Goal: Task Accomplishment & Management: Manage account settings

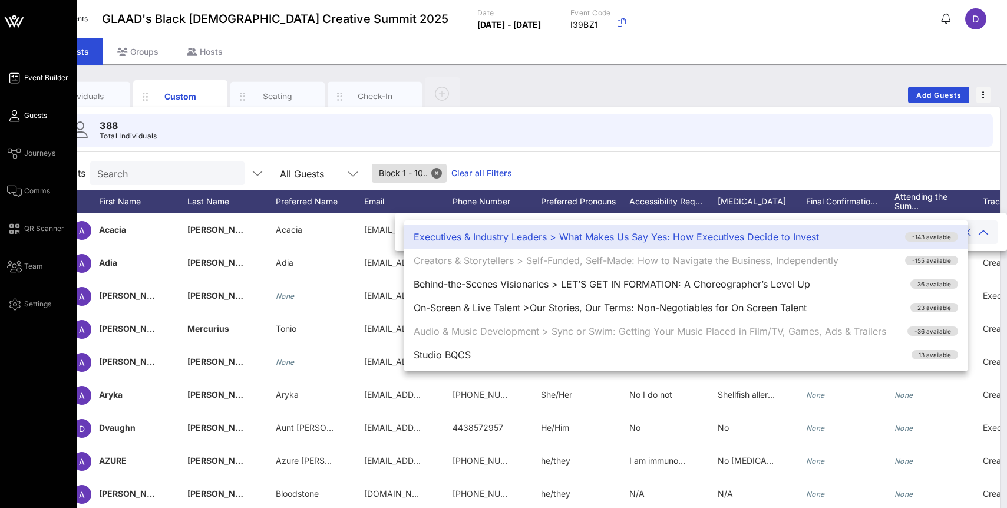
scroll to position [0, 1384]
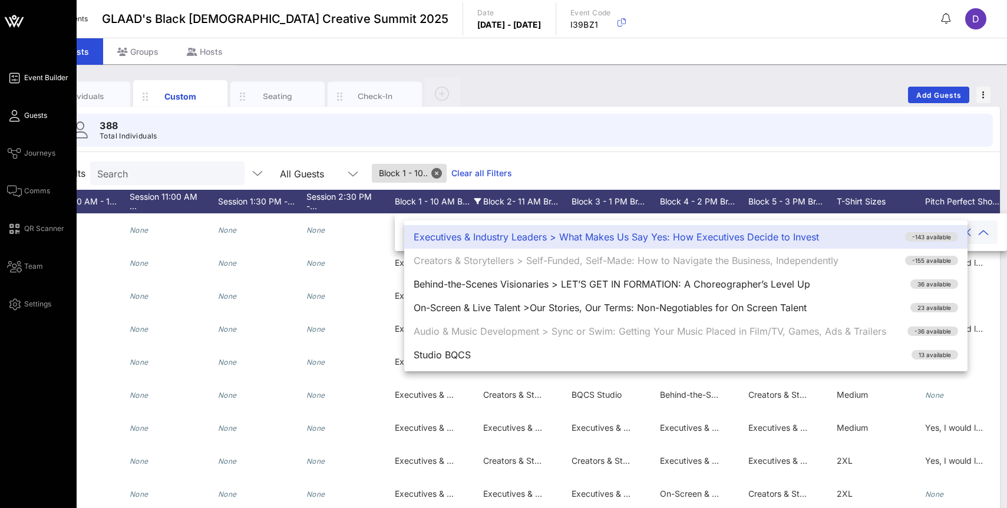
click at [29, 78] on span "Event Builder" at bounding box center [46, 77] width 44 height 11
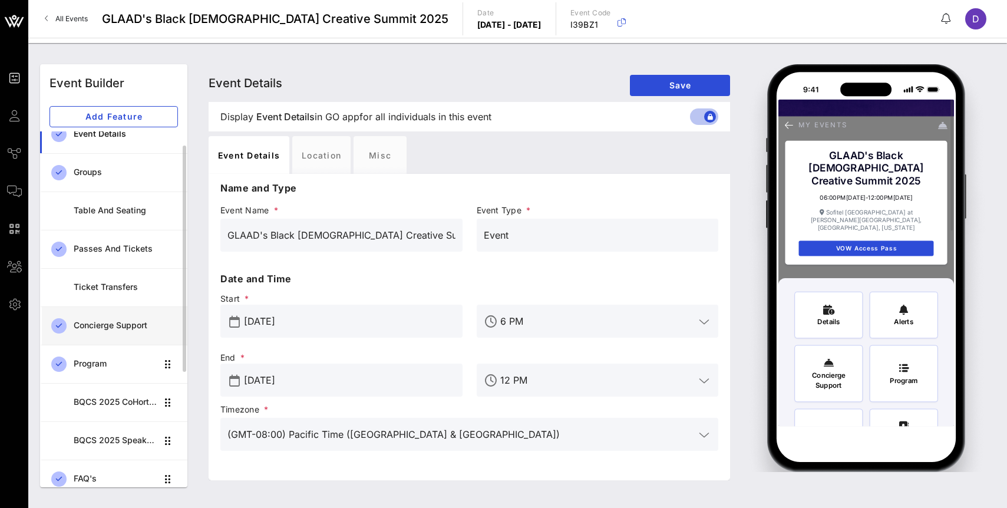
scroll to position [19, 0]
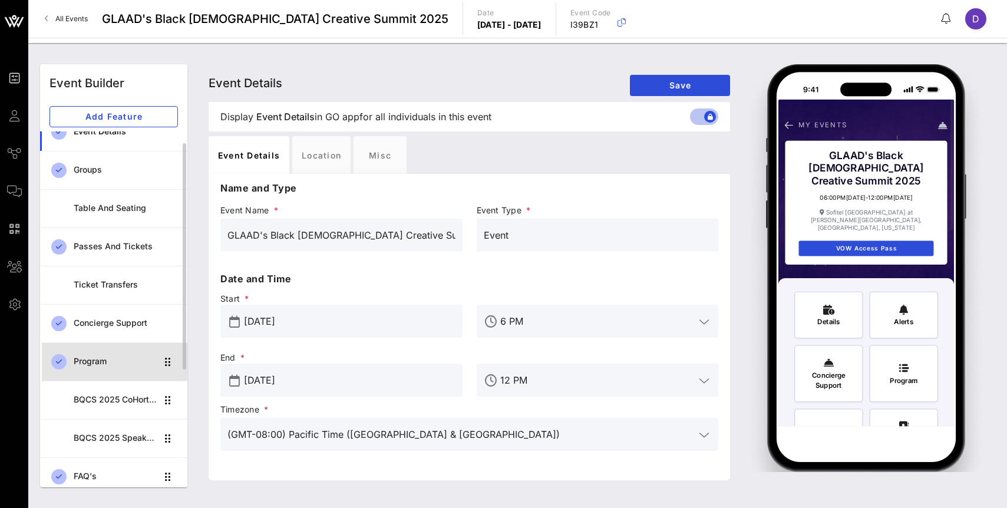
click at [118, 364] on div "Program" at bounding box center [115, 362] width 83 height 10
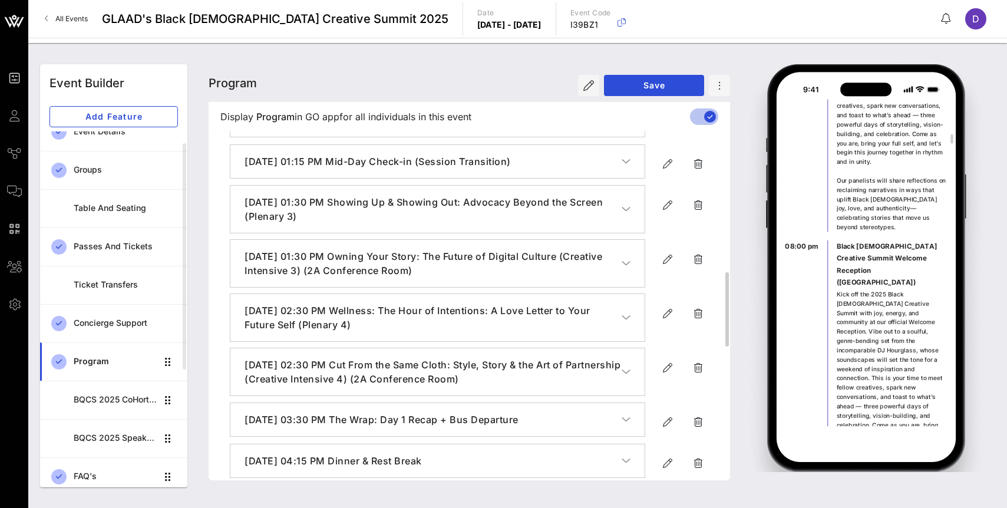
scroll to position [869, 0]
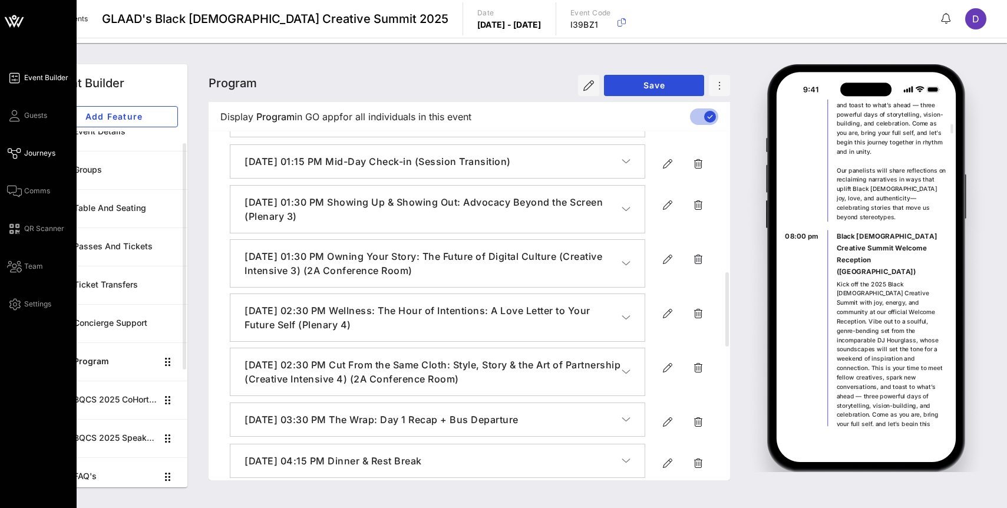
click at [18, 147] on link "Journeys" at bounding box center [31, 153] width 48 height 14
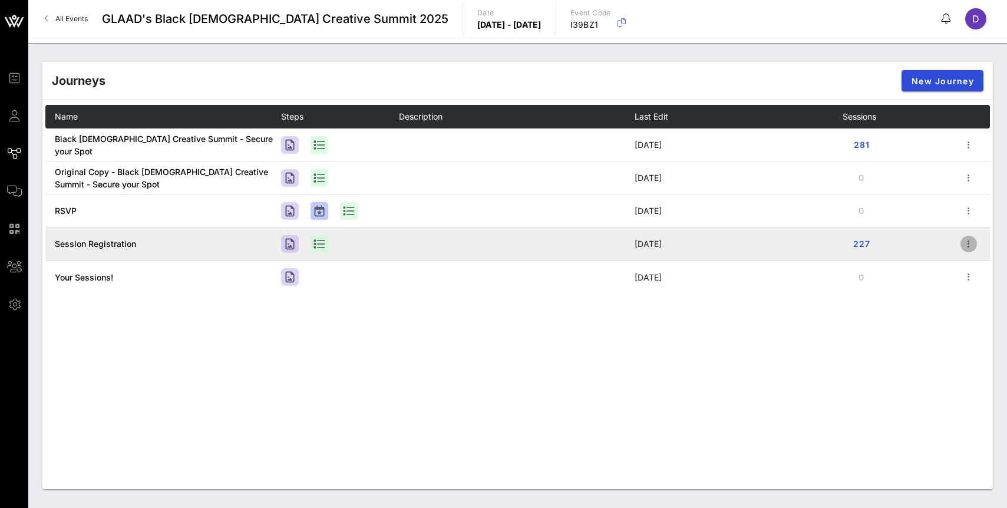
click at [969, 248] on icon "button" at bounding box center [969, 244] width 14 height 14
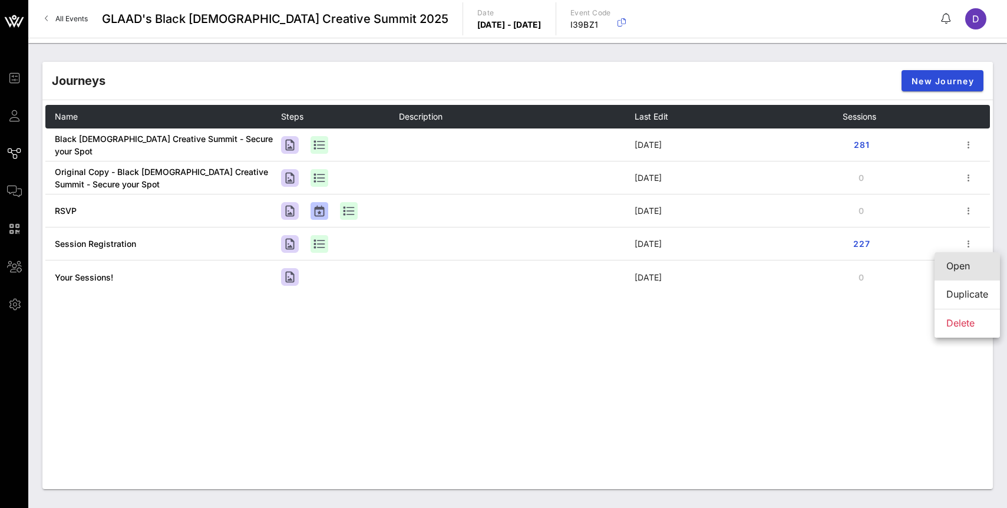
click at [958, 266] on div "Open" at bounding box center [967, 265] width 42 height 11
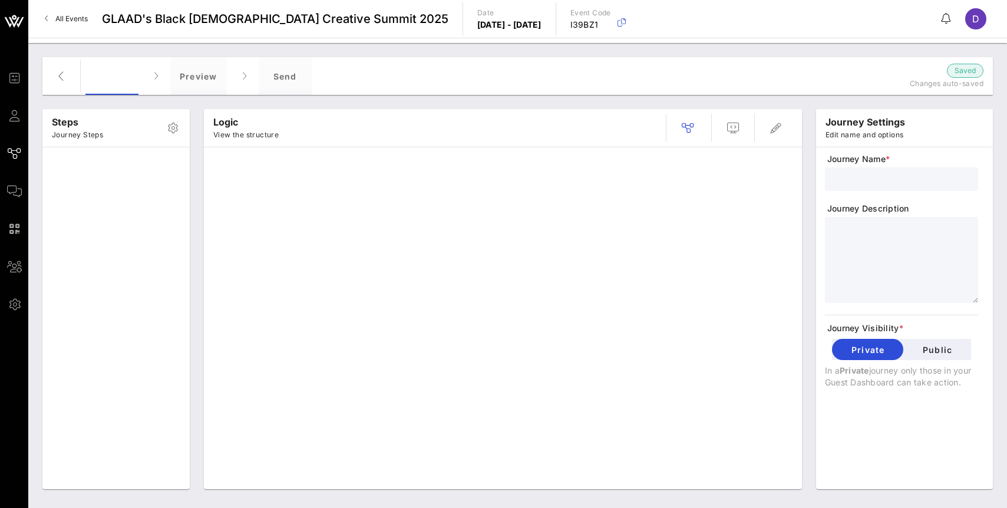
type input "Session Registration"
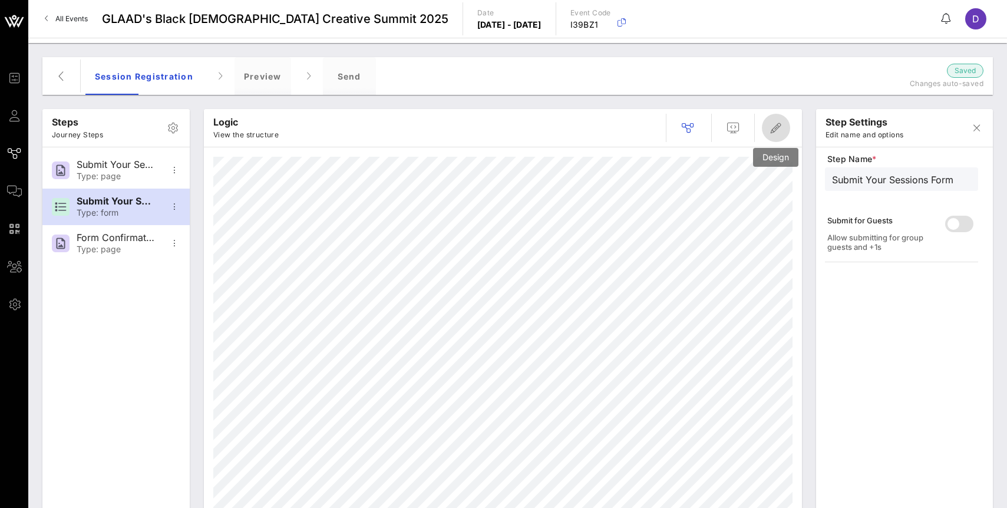
click at [770, 133] on icon "button" at bounding box center [776, 128] width 14 height 14
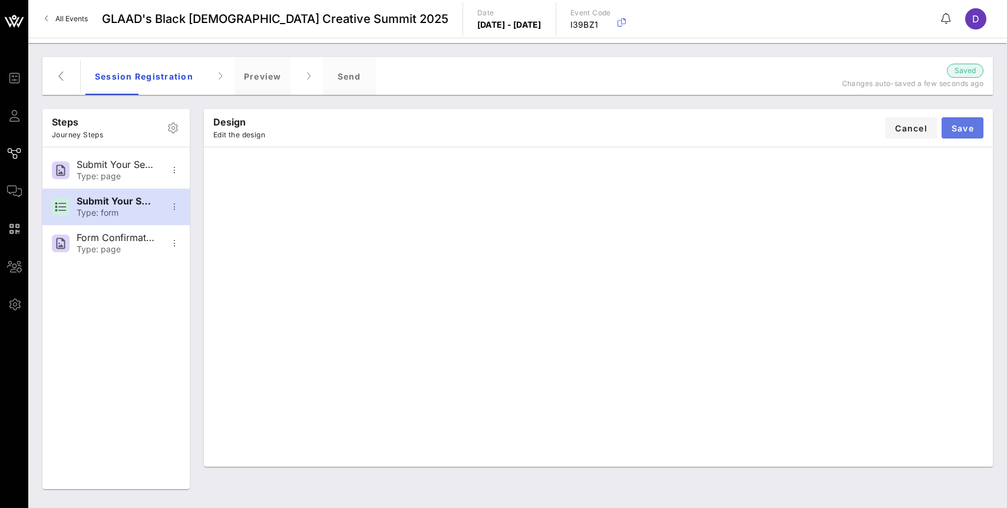
click at [968, 133] on button "Save" at bounding box center [963, 127] width 42 height 21
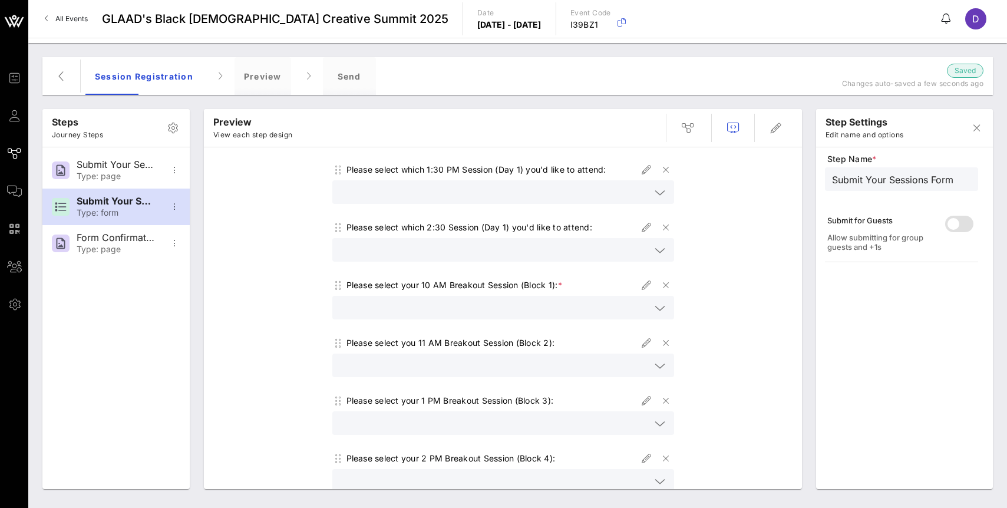
scroll to position [186, 0]
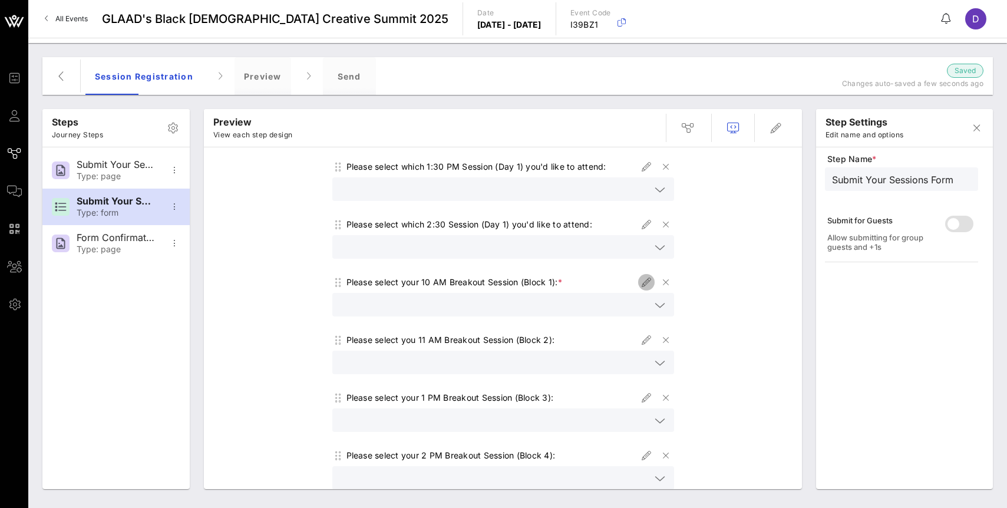
click at [647, 279] on icon "button" at bounding box center [646, 282] width 14 height 14
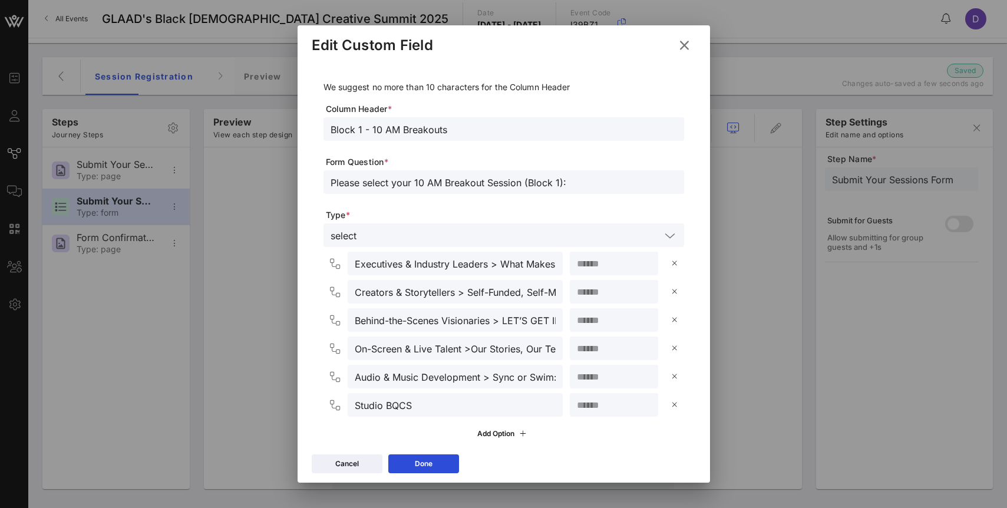
click at [613, 265] on input "**" at bounding box center [614, 263] width 74 height 15
type input "*"
click at [449, 460] on button "Done" at bounding box center [423, 463] width 71 height 19
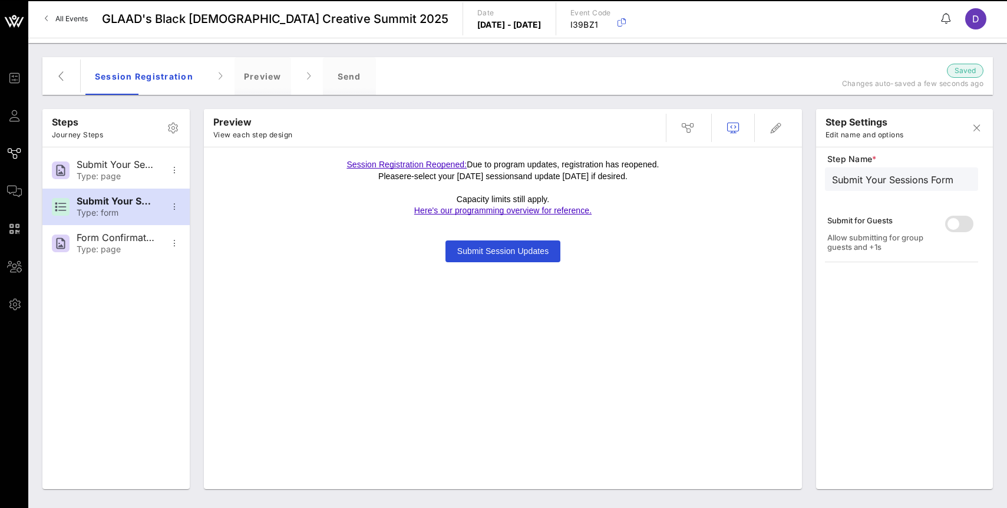
scroll to position [0, 0]
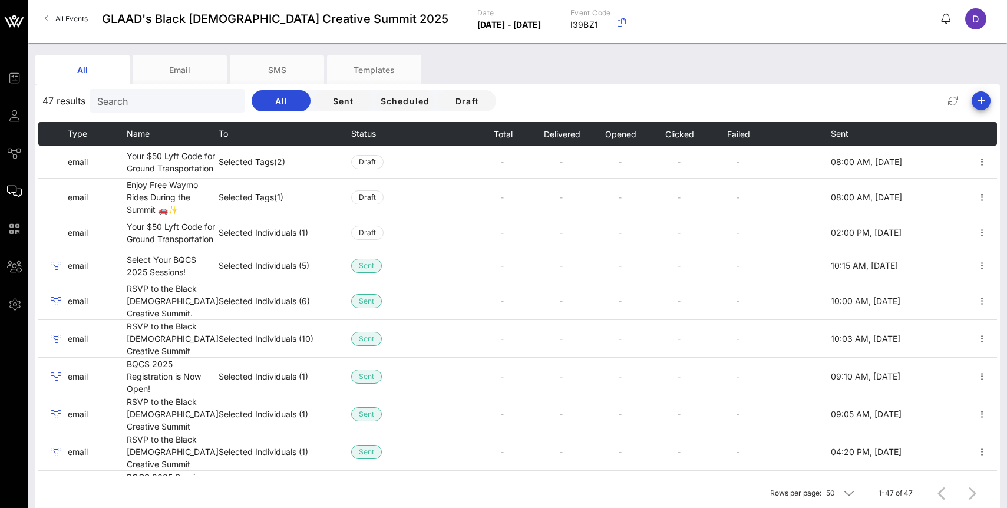
scroll to position [20, 0]
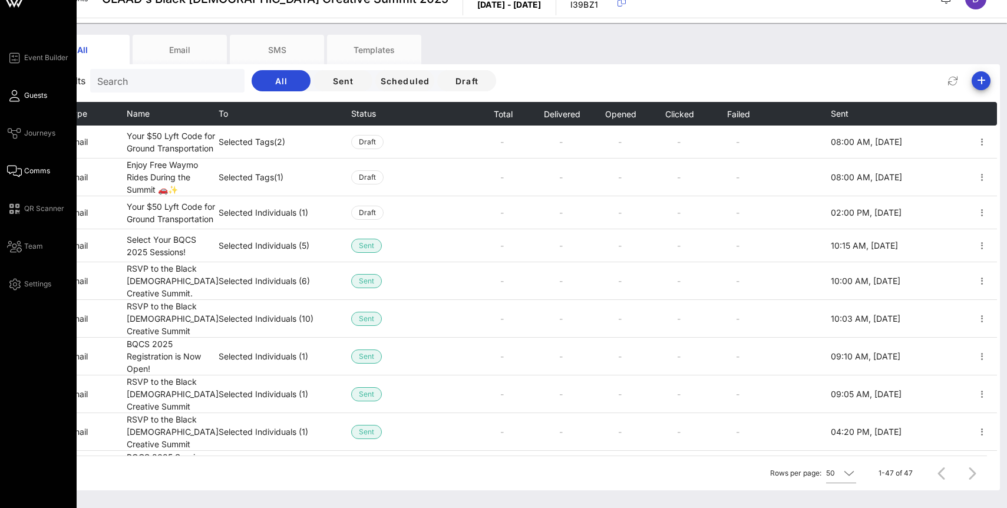
click at [26, 90] on link "Guests" at bounding box center [27, 95] width 40 height 14
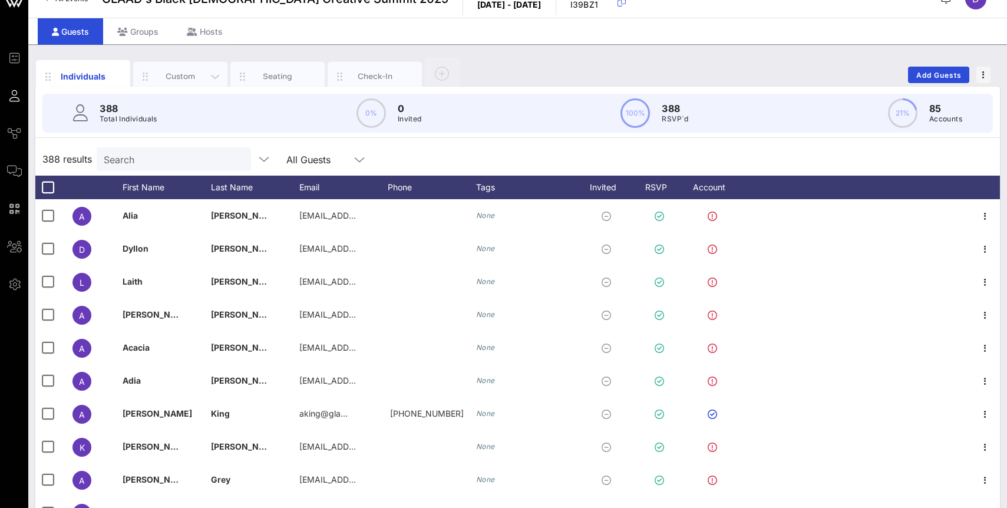
click at [166, 76] on div "Custom" at bounding box center [180, 76] width 52 height 11
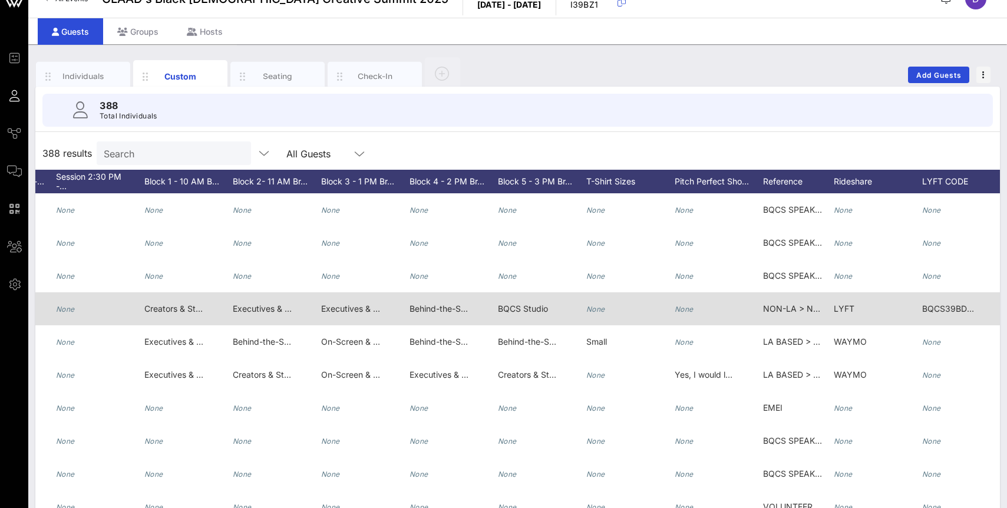
scroll to position [0, 1623]
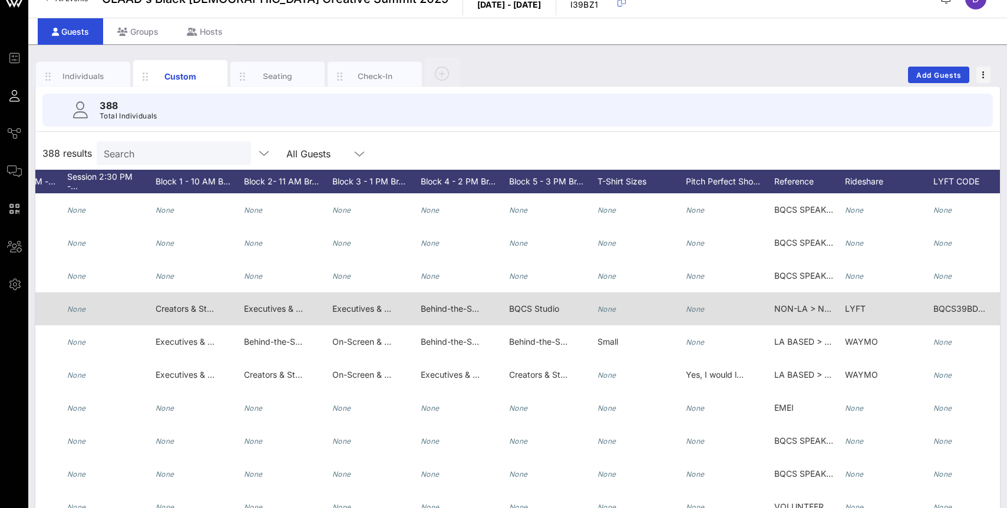
click at [205, 308] on span "Creators & Storytellers > Self-Funded, Self-Made: How to Navigate the Business,…" at bounding box center [341, 309] width 371 height 10
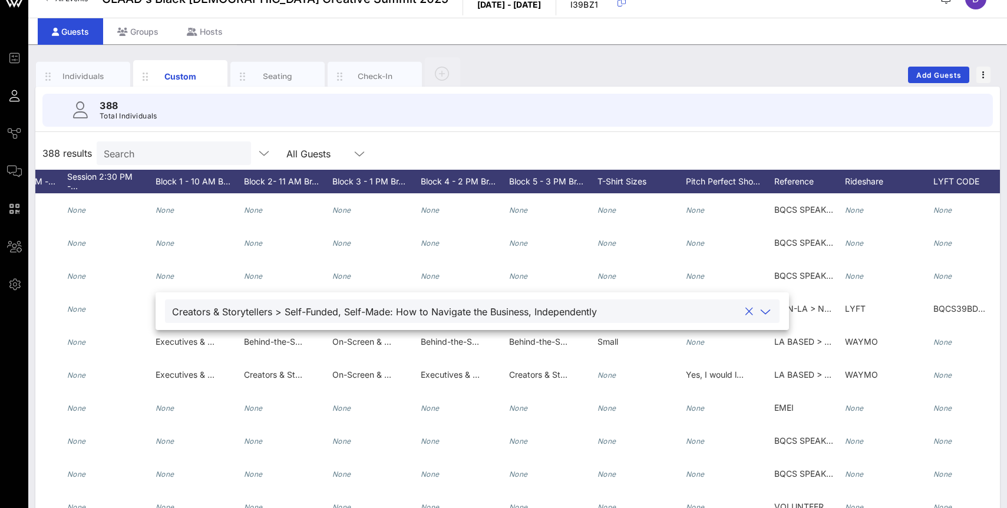
click at [760, 306] on icon at bounding box center [765, 312] width 11 height 14
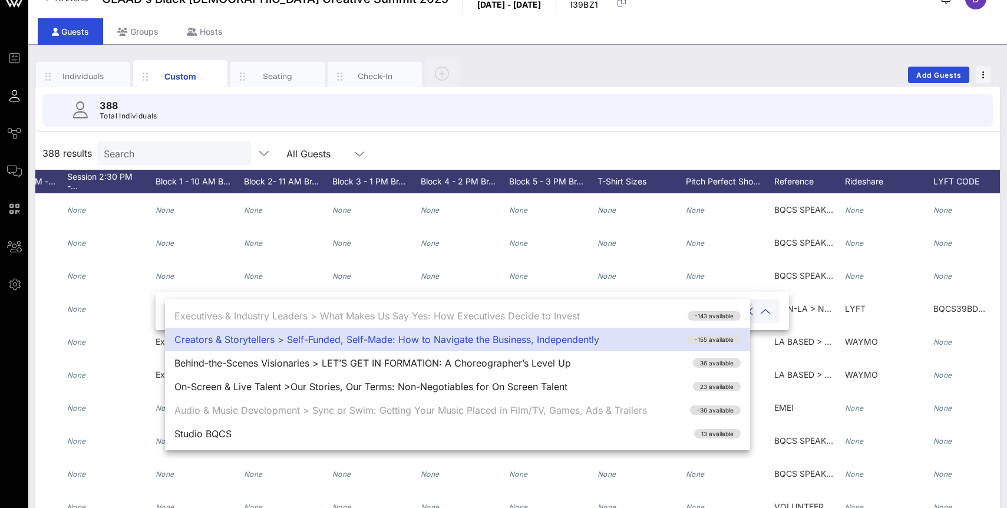
click at [664, 129] on div "388 Total Individuals" at bounding box center [517, 110] width 979 height 47
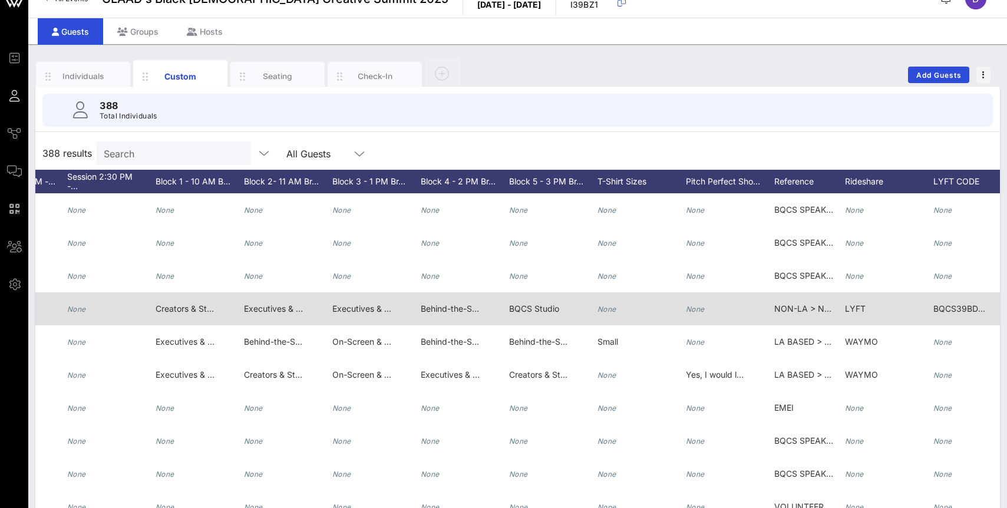
click at [200, 309] on span "Creators & Storytellers > Self-Funded, Self-Made: How to Navigate the Business,…" at bounding box center [341, 309] width 371 height 10
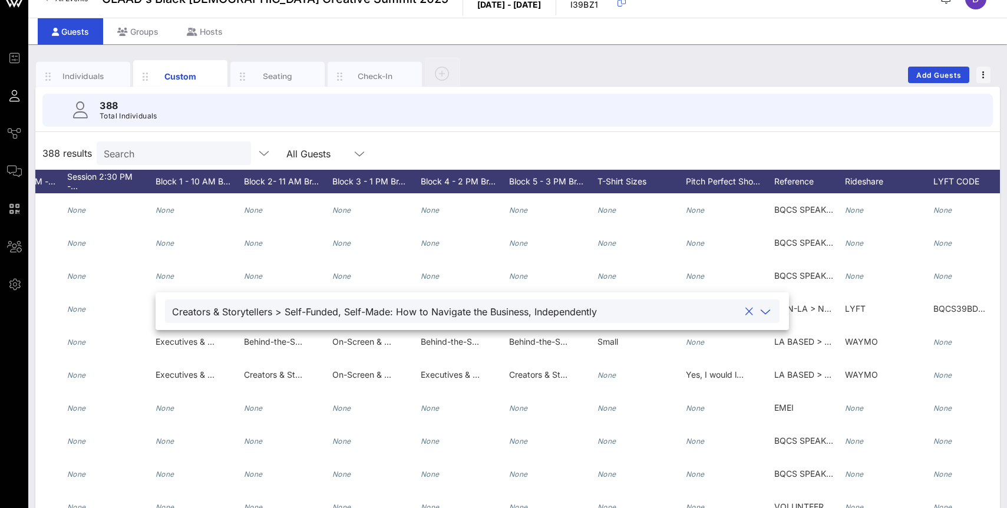
click at [760, 305] on icon at bounding box center [765, 312] width 11 height 14
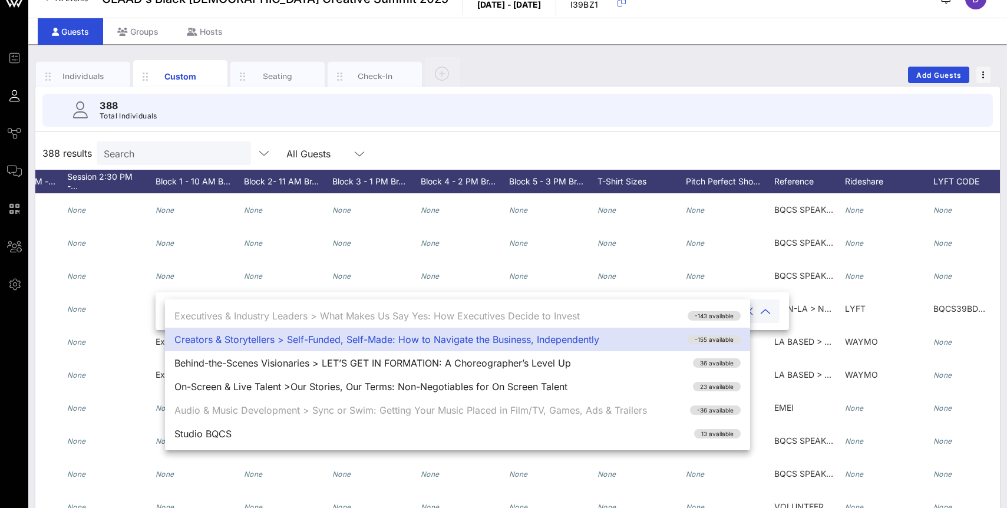
click at [516, 149] on div "388 results Search All Guests" at bounding box center [517, 153] width 965 height 33
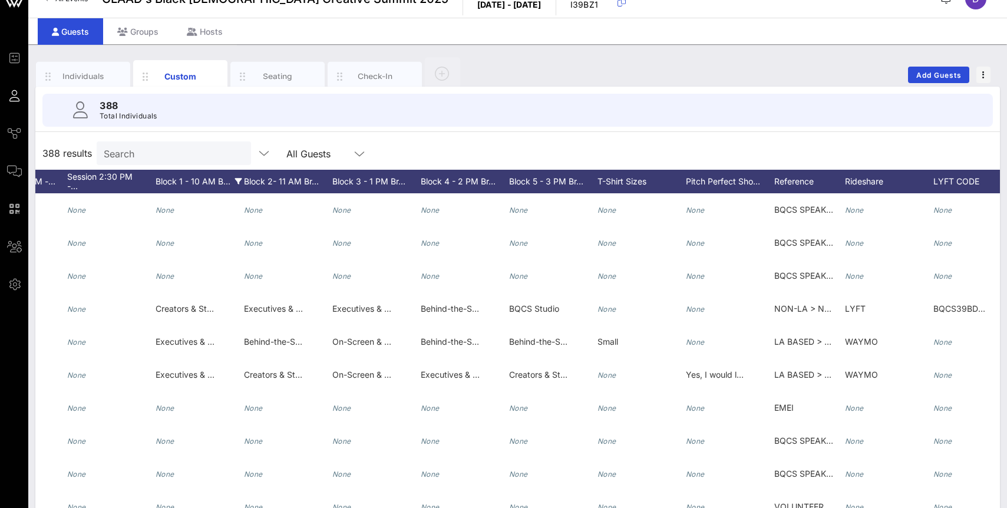
click at [235, 180] on icon at bounding box center [238, 181] width 7 height 7
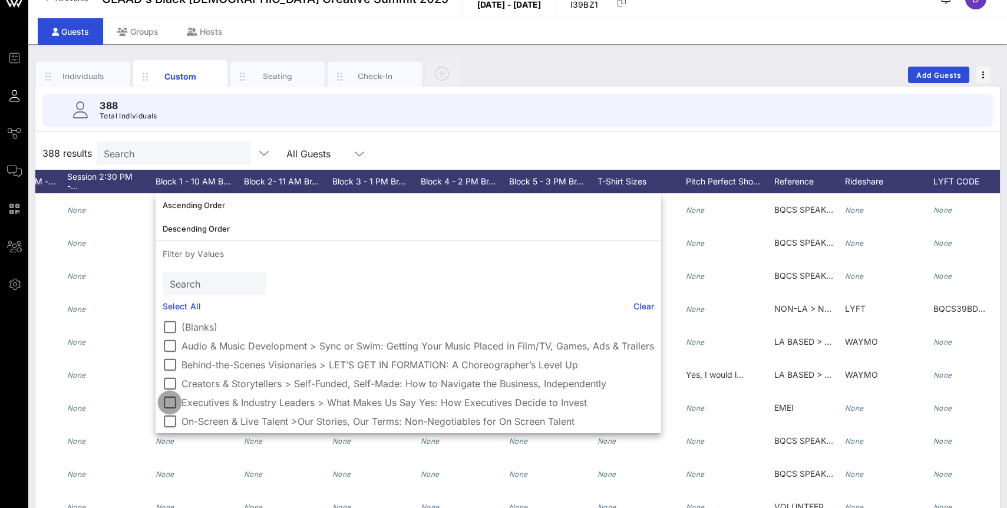
click at [165, 405] on div at bounding box center [170, 403] width 20 height 20
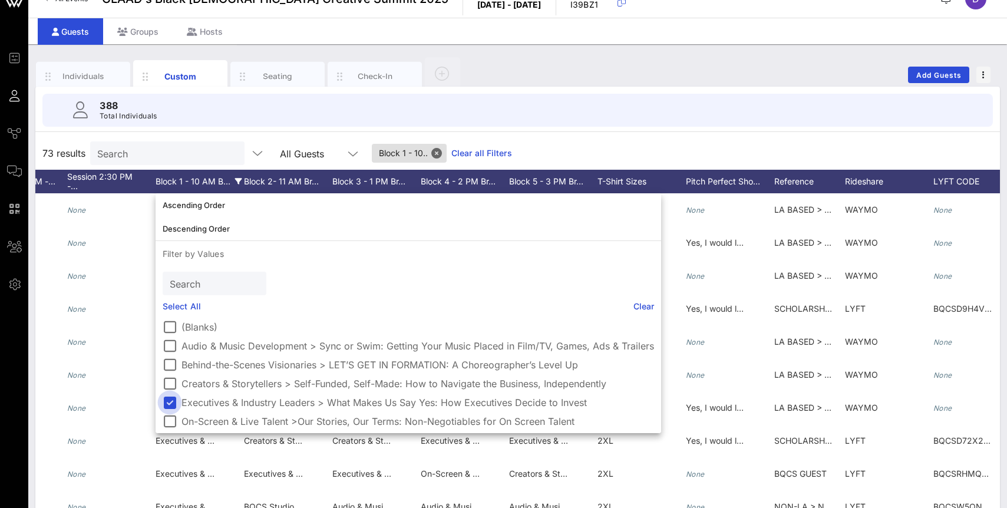
click at [170, 402] on div at bounding box center [170, 403] width 20 height 20
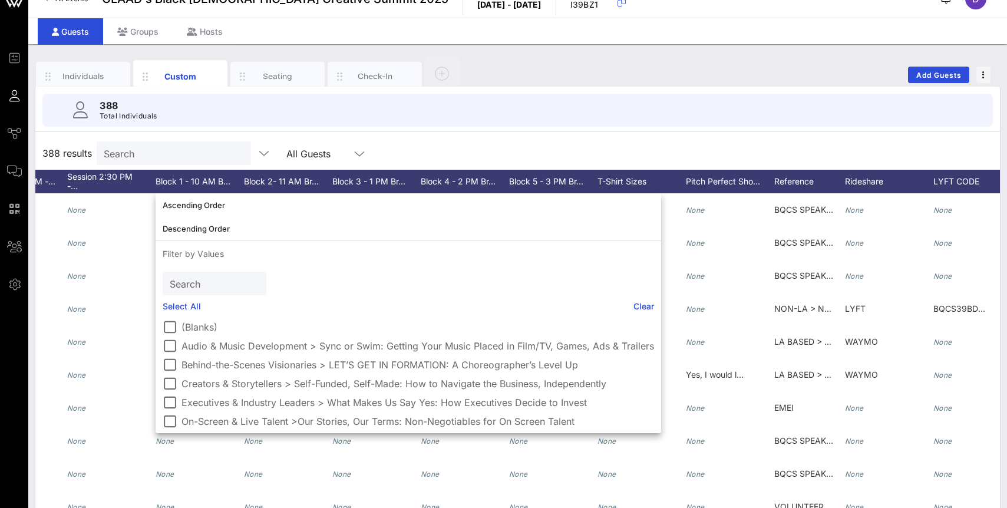
click at [247, 134] on div "388 Total Individuals 388 results Search All Guests First Name Last Name Prefer…" at bounding box center [517, 317] width 965 height 460
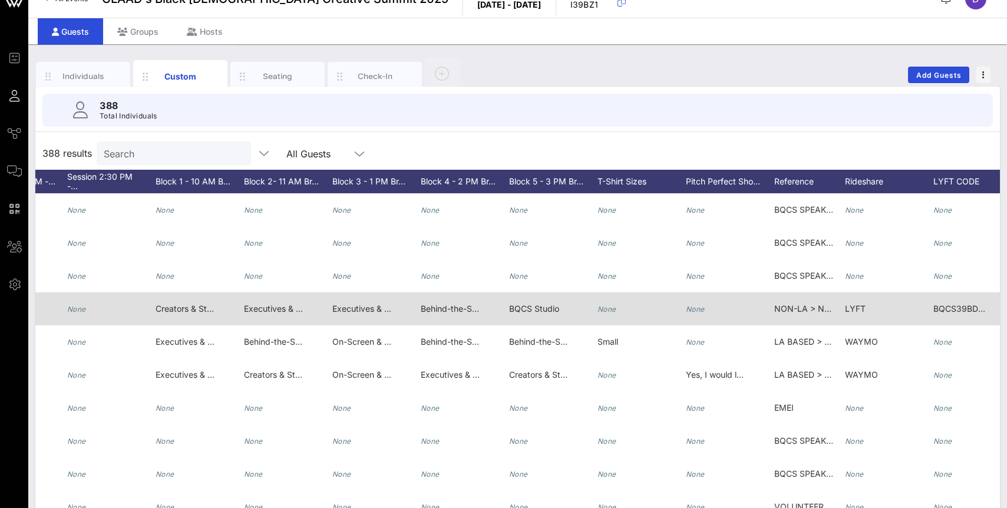
click at [201, 311] on span "Creators & Storytellers > Self-Funded, Self-Made: How to Navigate the Business,…" at bounding box center [341, 309] width 371 height 10
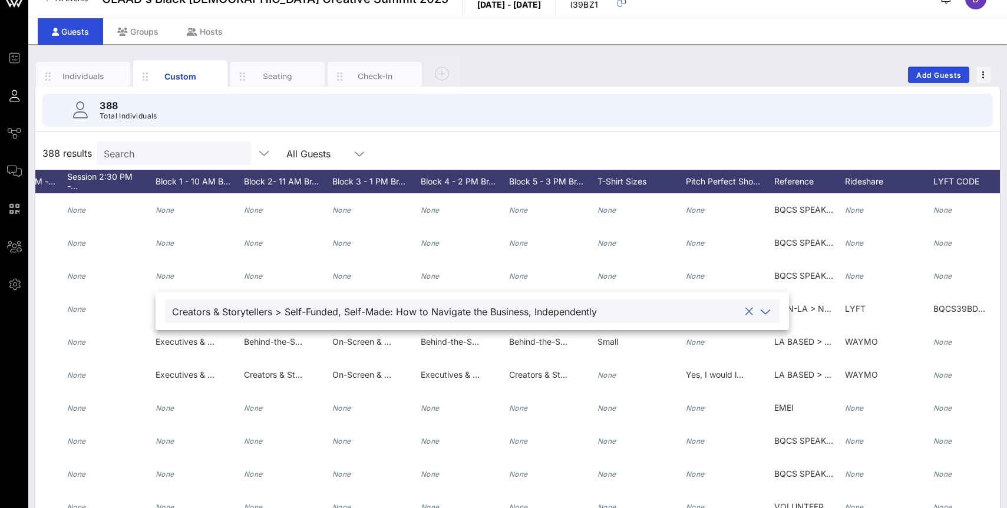
click at [760, 314] on icon at bounding box center [765, 312] width 11 height 14
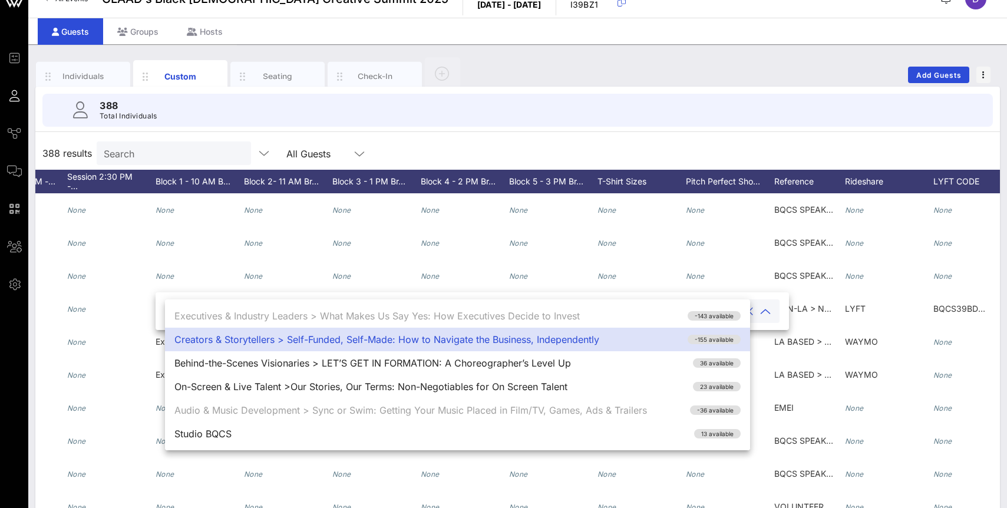
drag, startPoint x: 719, startPoint y: 339, endPoint x: 740, endPoint y: 130, distance: 210.8
click at [740, 130] on div "Event Builder Guests Journeys Comms QR Scanner Team Settings GLAAD's Black [DEM…" at bounding box center [503, 269] width 1007 height 579
click at [739, 124] on div "388 Total Individuals" at bounding box center [517, 110] width 951 height 33
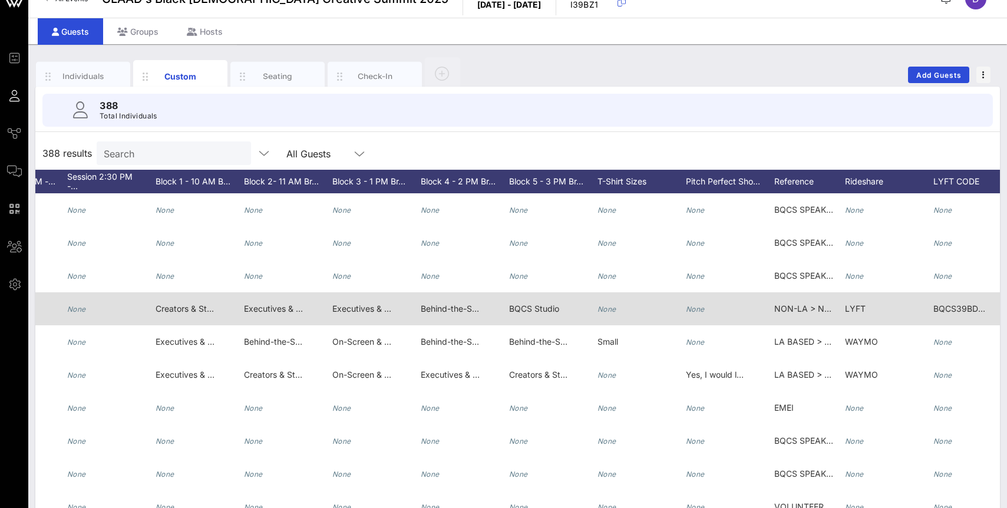
click at [698, 306] on icon "None" at bounding box center [695, 309] width 19 height 9
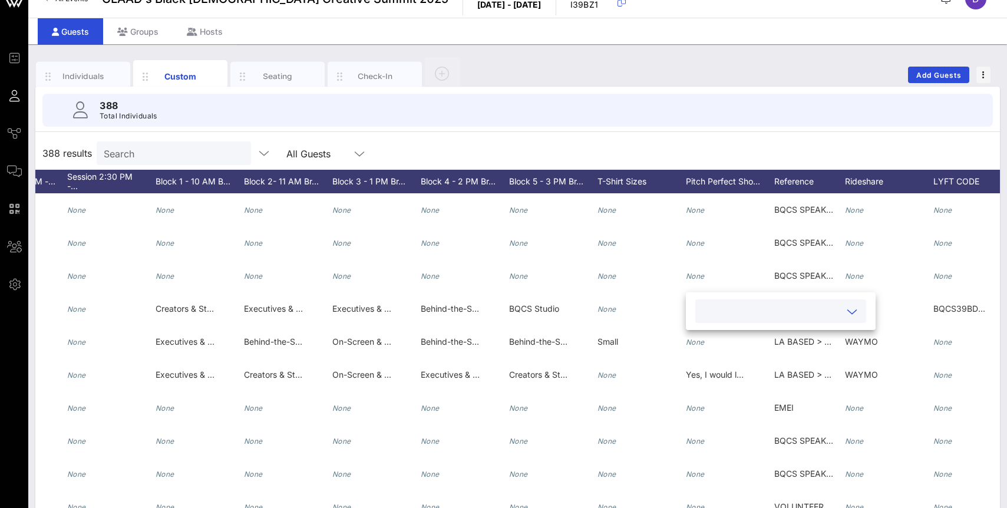
click at [703, 108] on div "388 Total Individuals" at bounding box center [517, 110] width 951 height 33
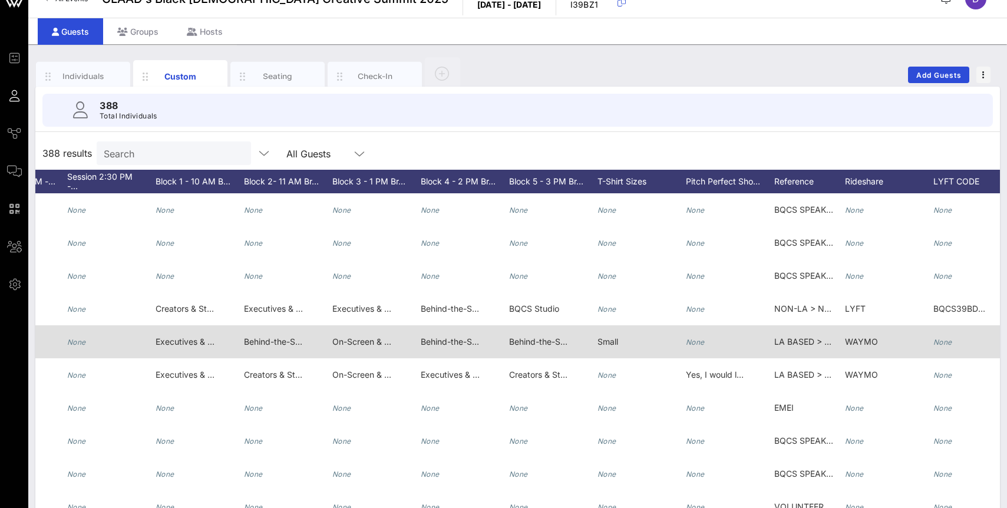
click at [540, 339] on span "Behind-the-Scenes Visionaries > Face Value: The Art of the Day-to-Night Transfo…" at bounding box center [749, 342] width 480 height 10
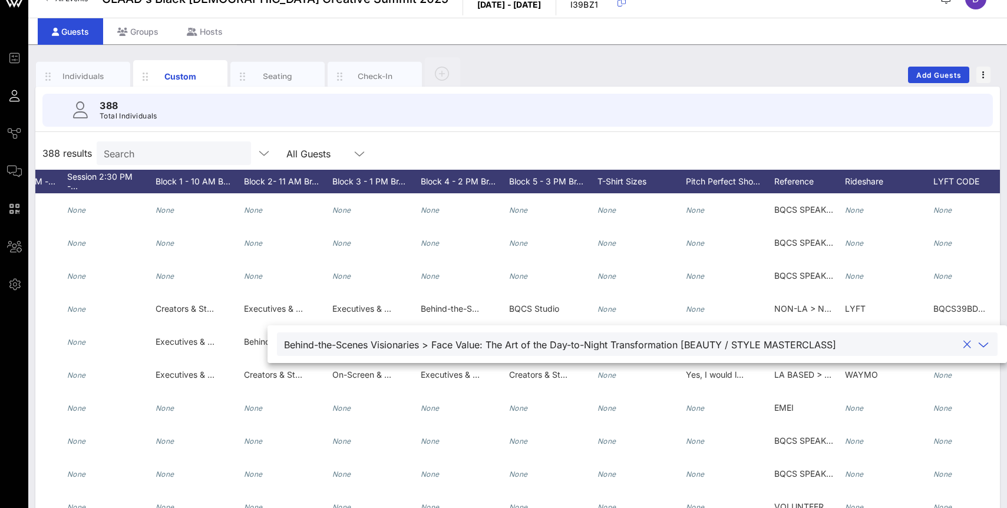
click at [978, 349] on icon at bounding box center [983, 345] width 11 height 14
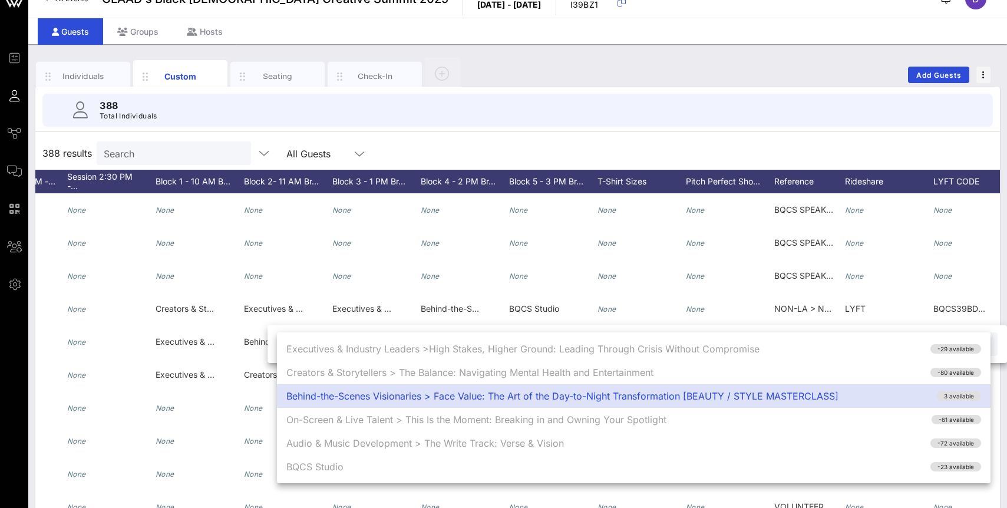
click at [879, 136] on div "388 Total Individuals 388 results Search All Guests First Name Last Name Prefer…" at bounding box center [517, 317] width 965 height 460
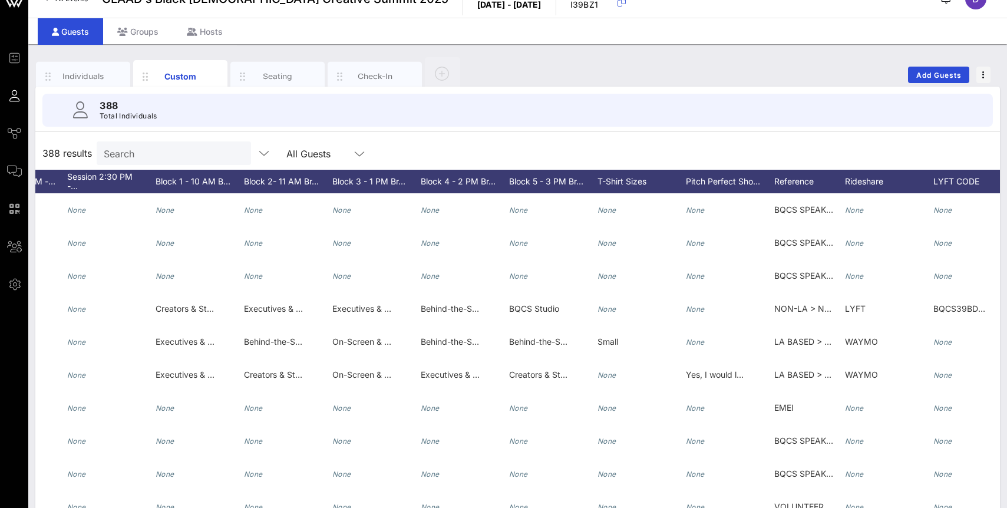
click at [129, 152] on input "Search" at bounding box center [173, 153] width 138 height 15
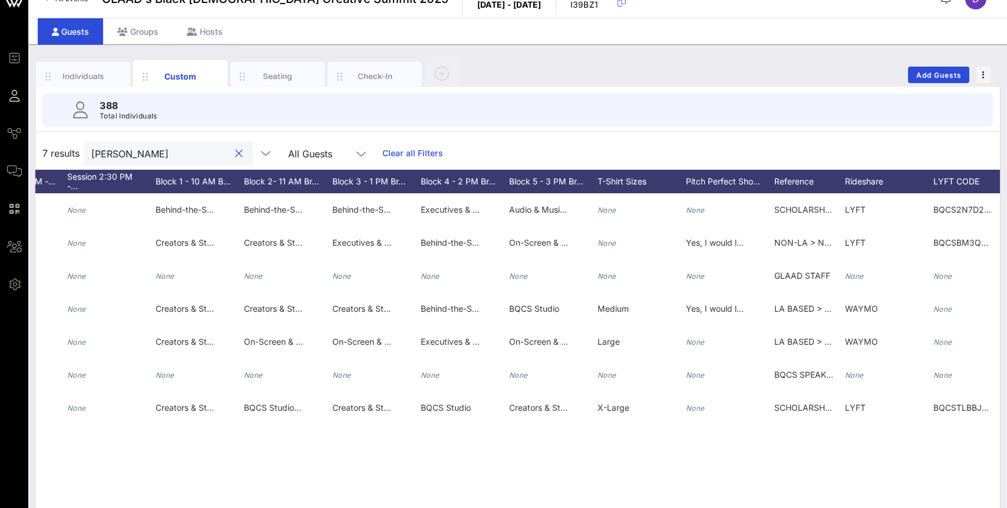
click at [130, 153] on input "[PERSON_NAME]" at bounding box center [160, 153] width 138 height 15
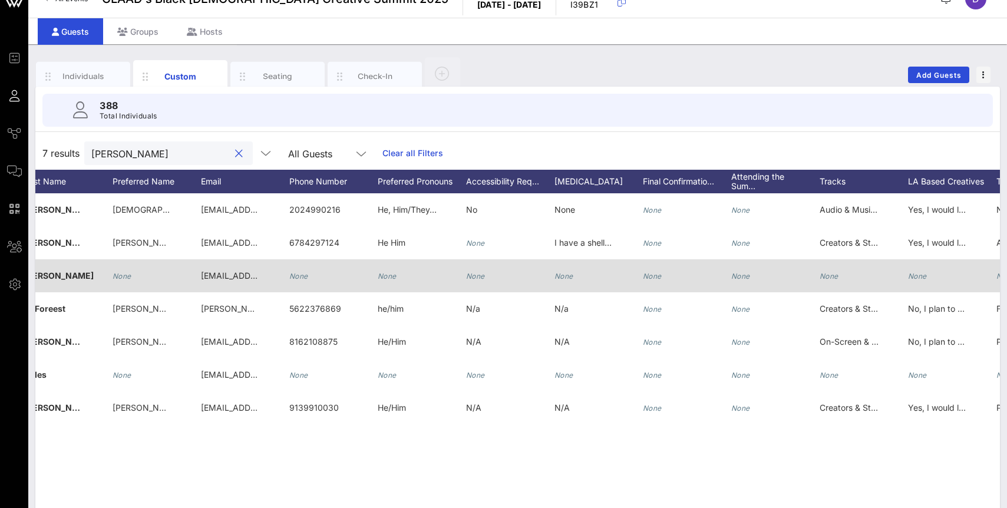
scroll to position [0, 0]
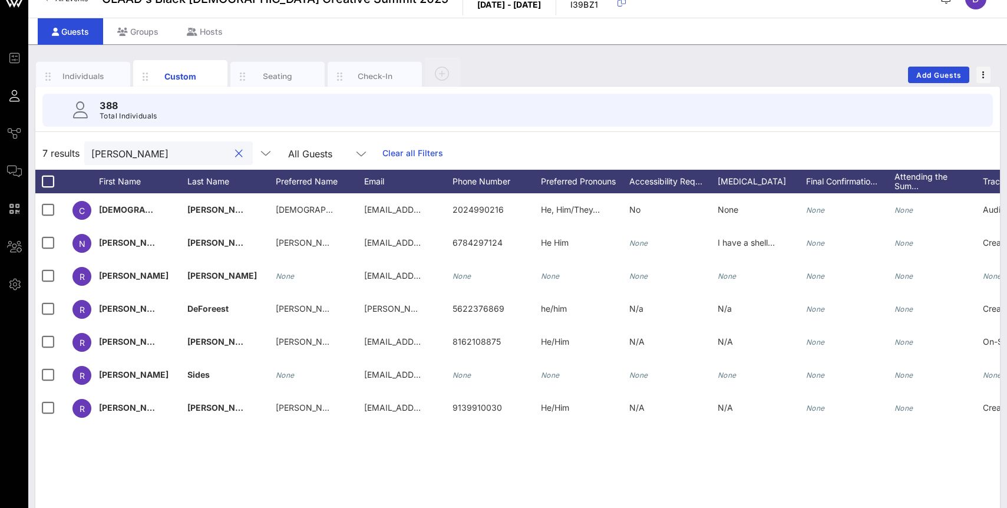
click at [132, 152] on input "[PERSON_NAME]" at bounding box center [160, 153] width 138 height 15
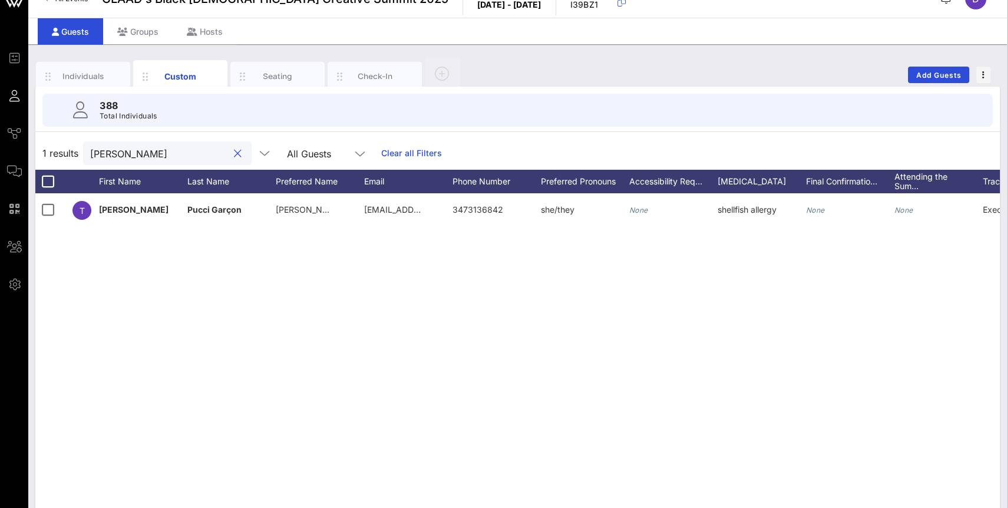
type input "[PERSON_NAME]"
click at [211, 301] on div "T [PERSON_NAME] Pucci Garçon [PERSON_NAME] [PERSON_NAME] Garçon [EMAIL_ADDRESS]…" at bounding box center [517, 370] width 965 height 354
click at [234, 152] on button "clear icon" at bounding box center [238, 154] width 8 height 12
